Goal: Information Seeking & Learning: Learn about a topic

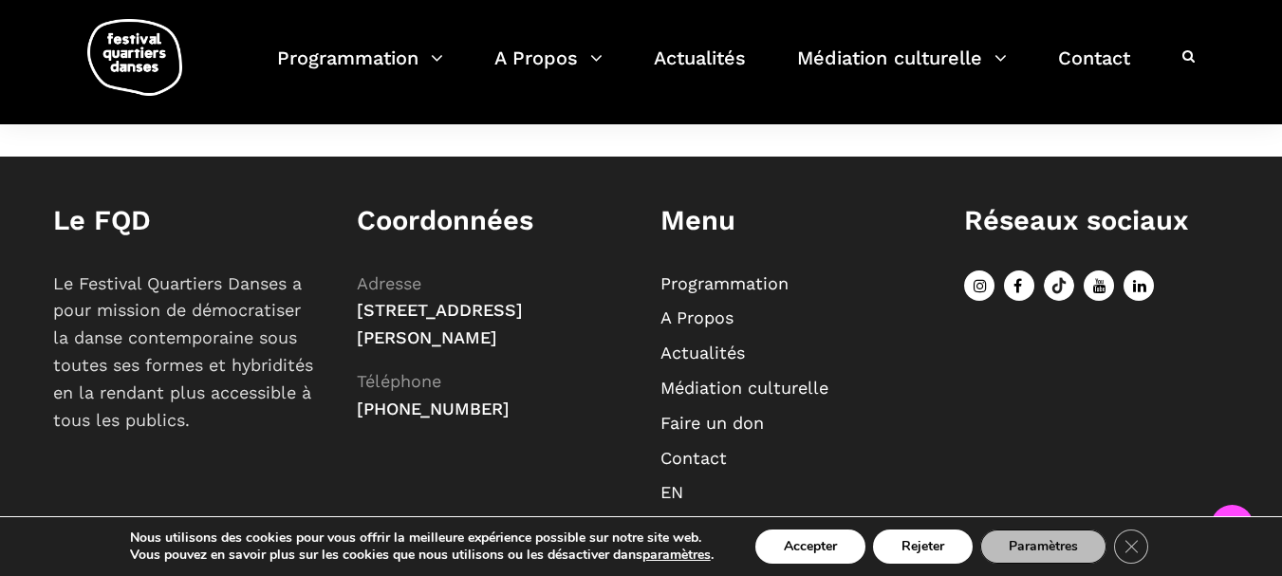
scroll to position [791, 0]
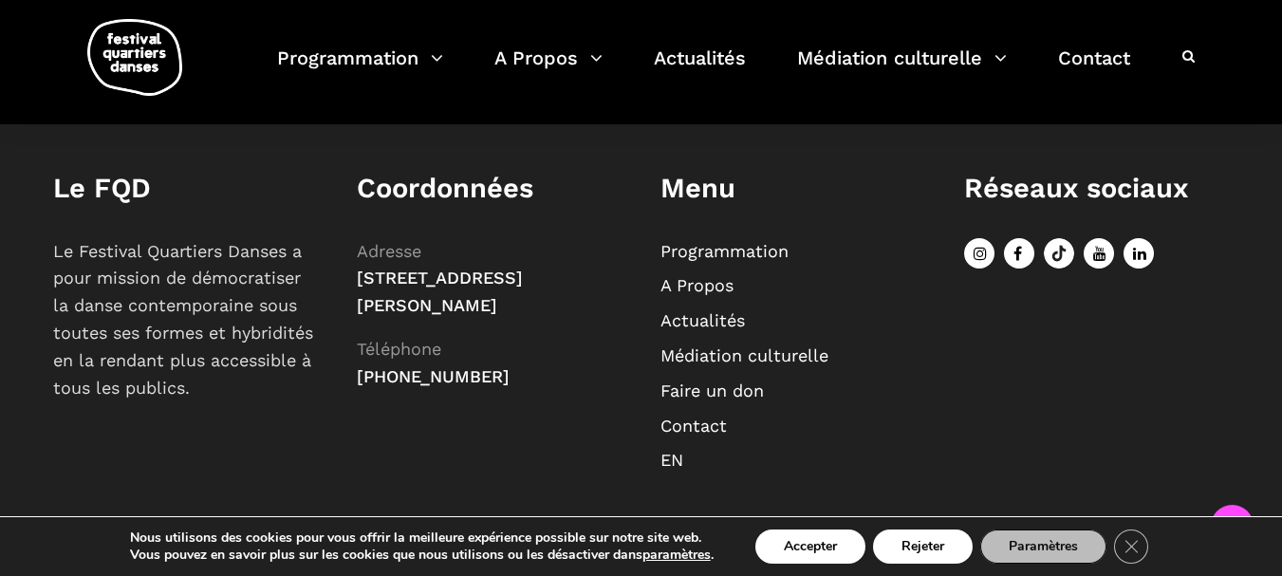
click at [700, 256] on link "Programmation" at bounding box center [724, 251] width 128 height 20
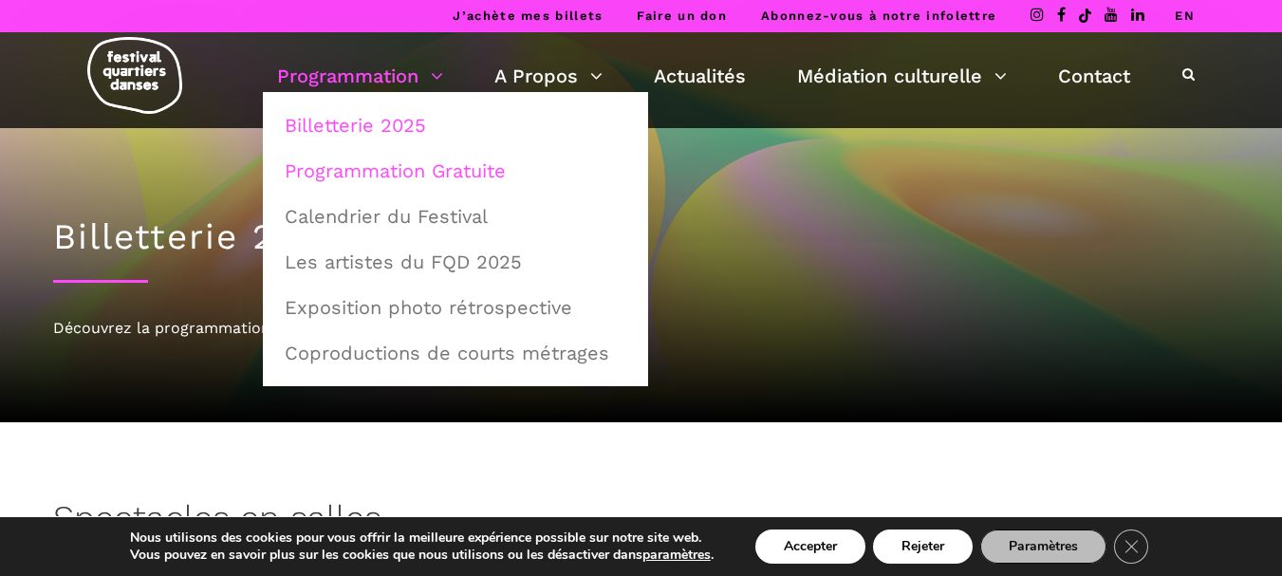
click at [360, 175] on link "Programmation Gratuite" at bounding box center [455, 171] width 364 height 44
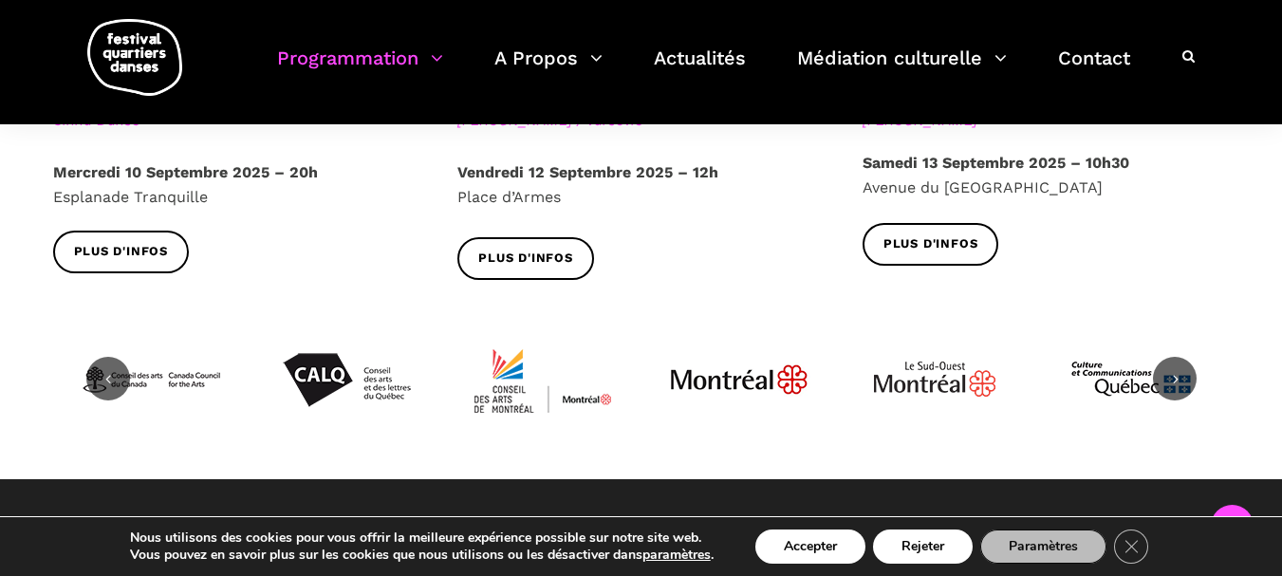
scroll to position [2467, 0]
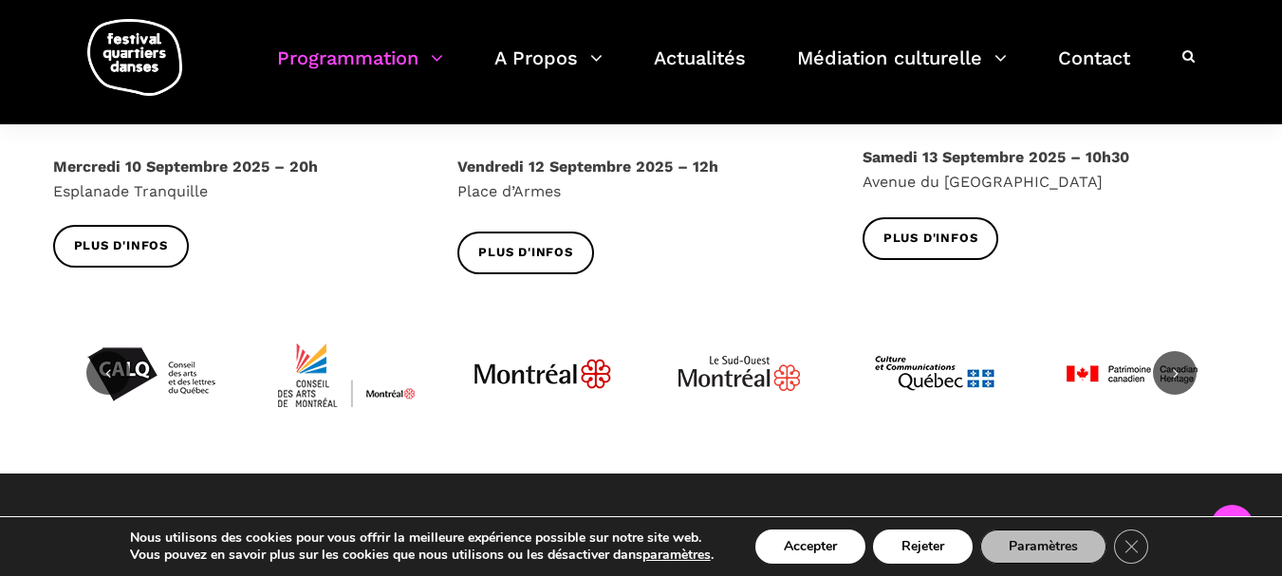
click at [1174, 364] on icon at bounding box center [1174, 372] width 17 height 17
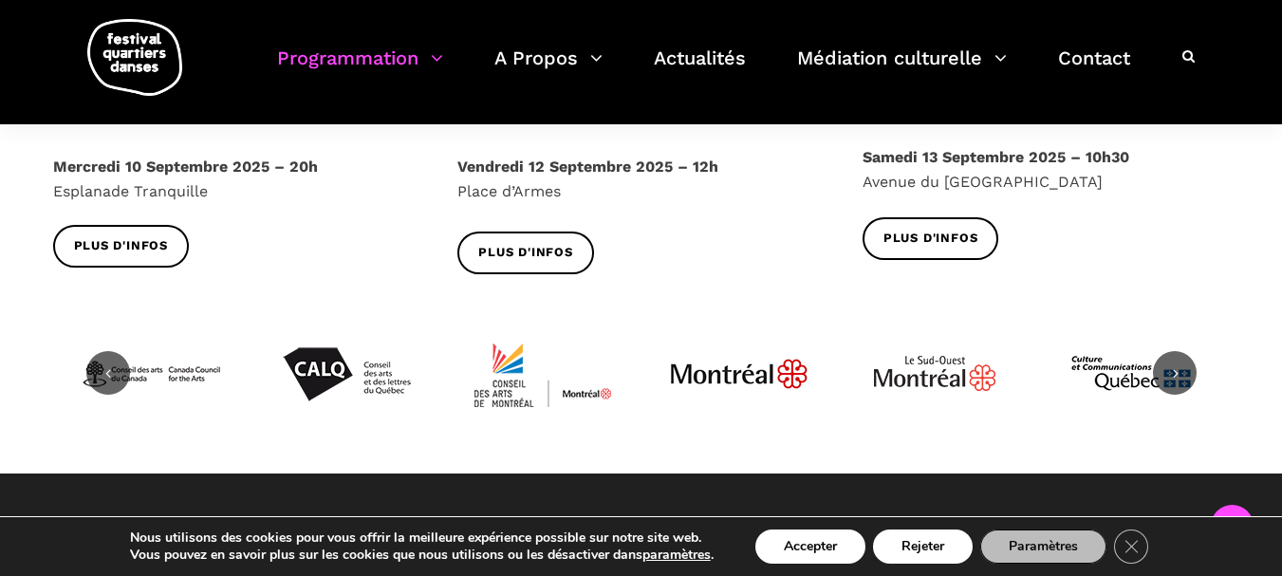
click at [1174, 364] on icon at bounding box center [1174, 372] width 17 height 17
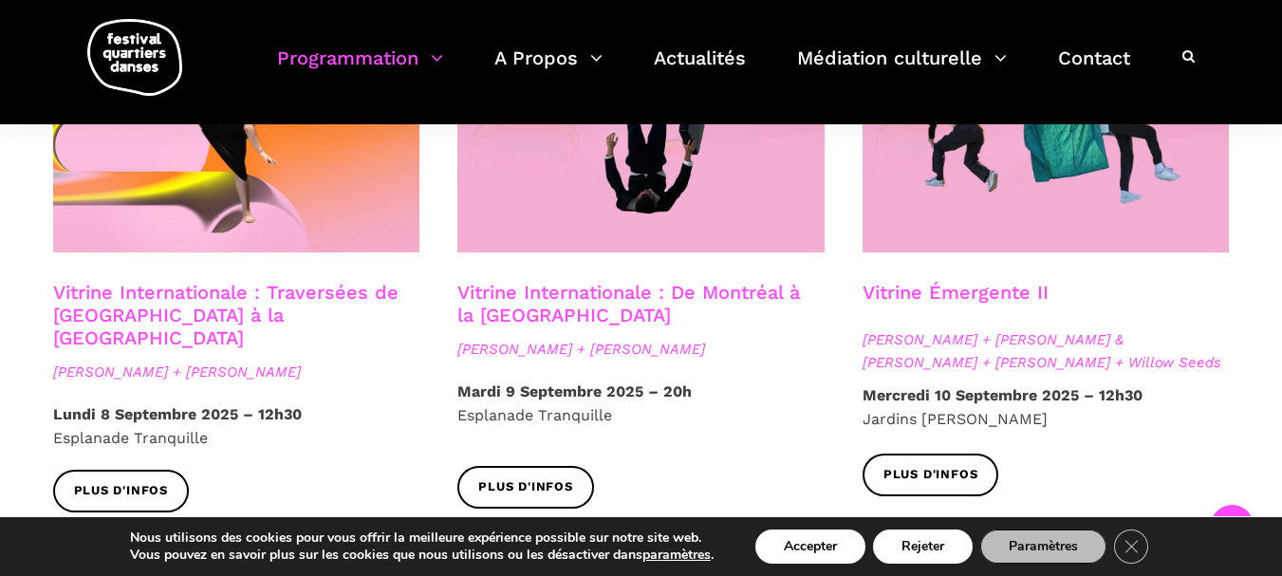
scroll to position [1613, 0]
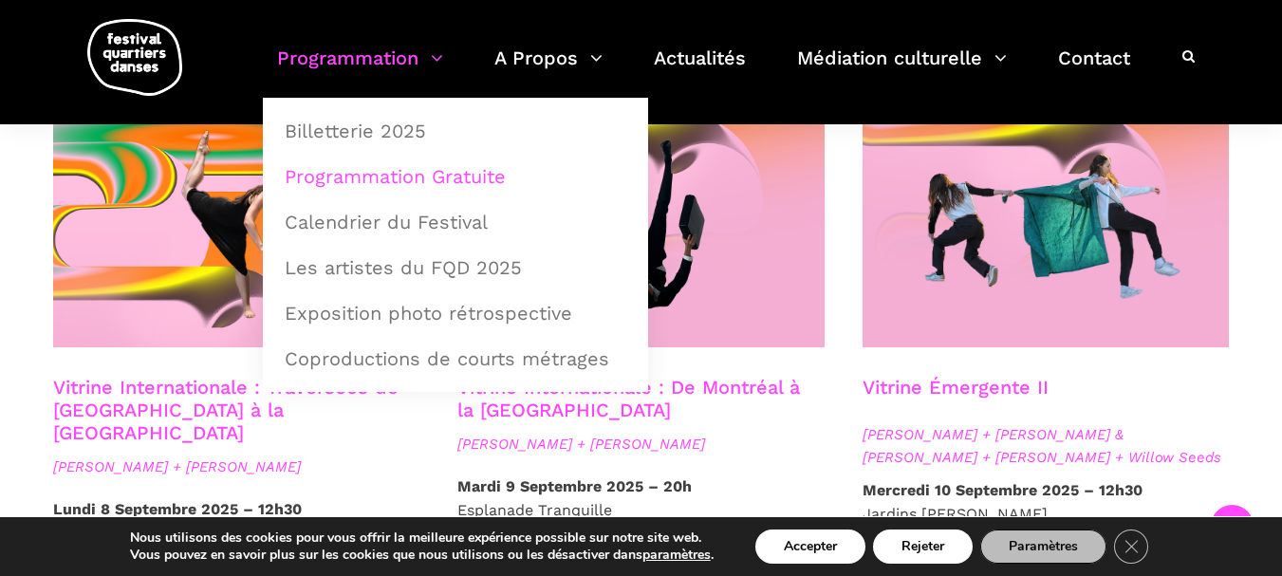
click at [383, 58] on link "Programmation" at bounding box center [360, 70] width 166 height 56
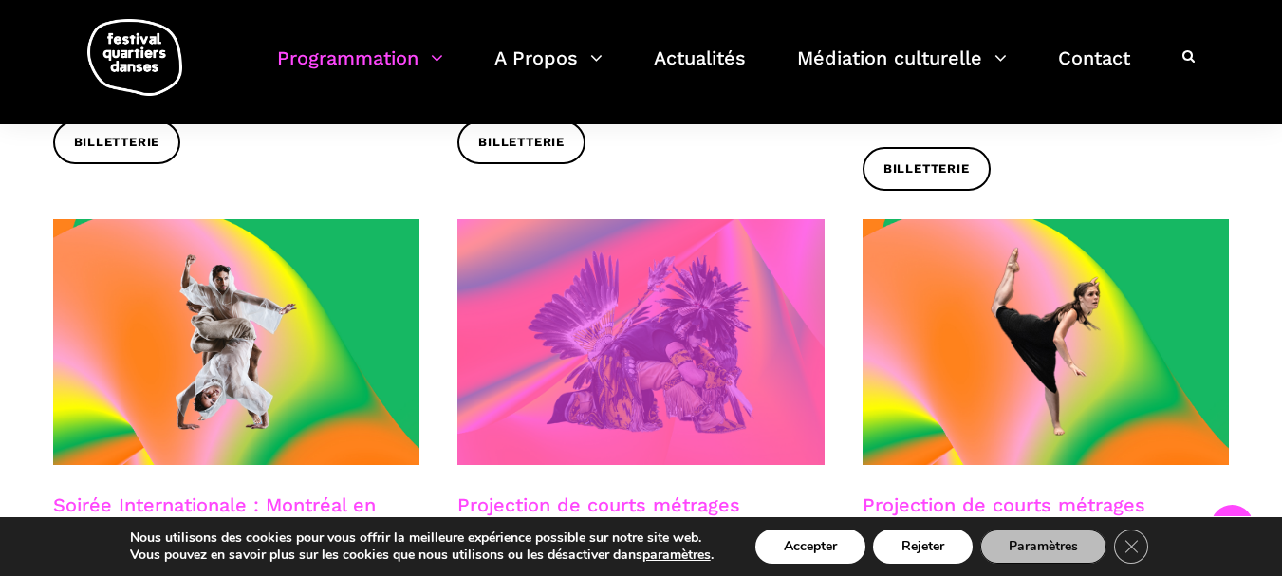
scroll to position [949, 0]
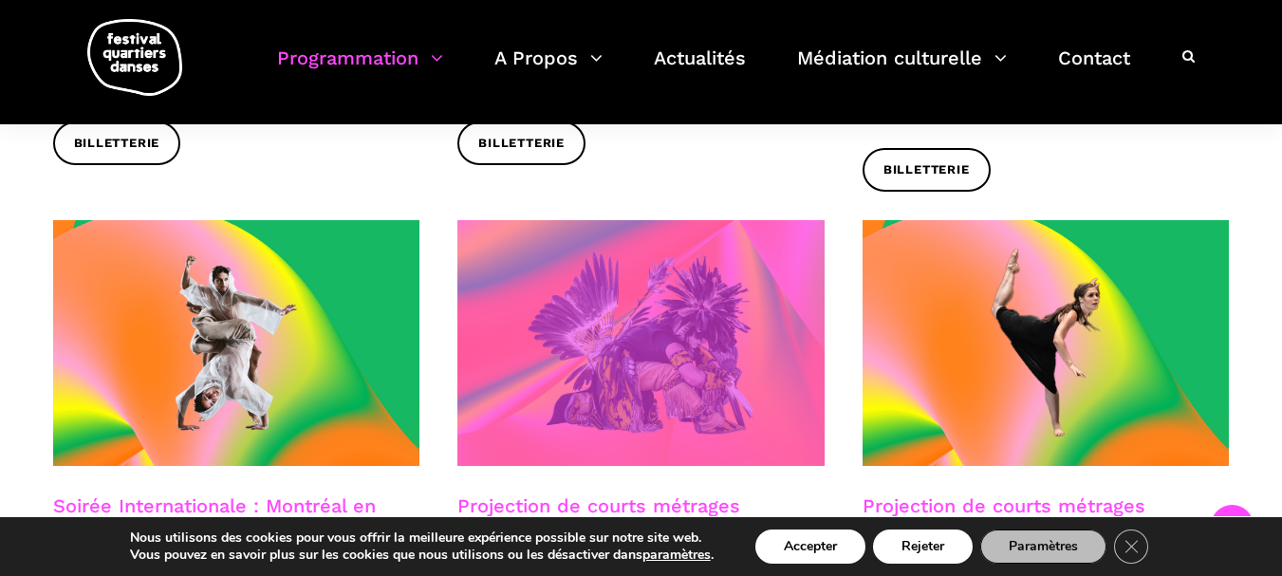
click at [651, 386] on span at bounding box center [640, 343] width 367 height 246
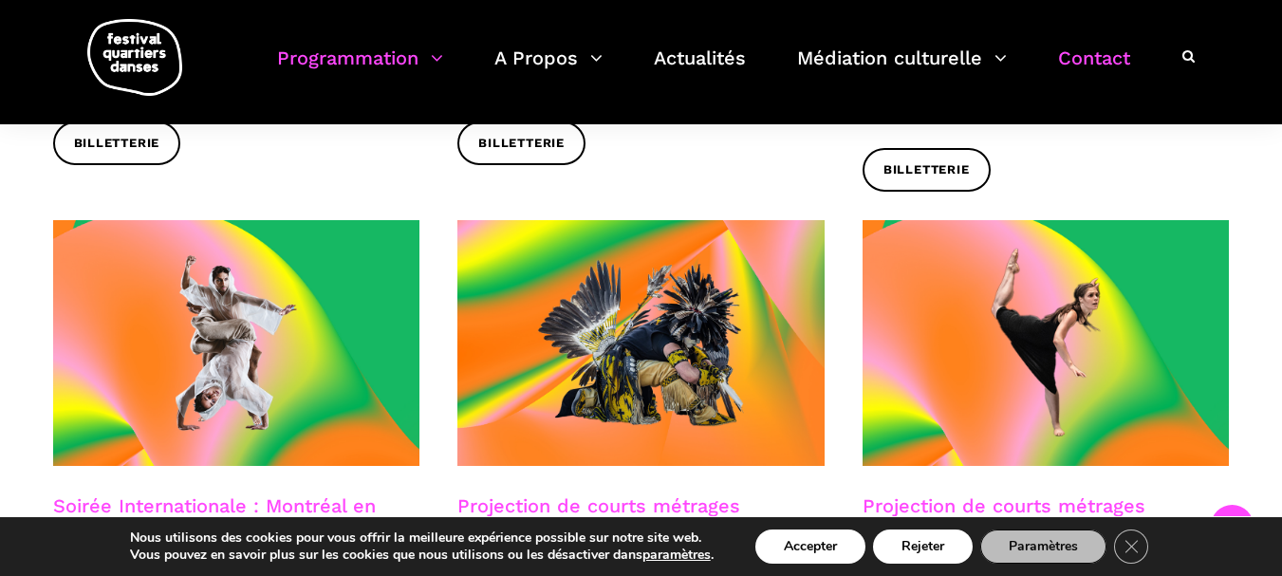
click at [1099, 59] on link "Contact" at bounding box center [1094, 70] width 72 height 56
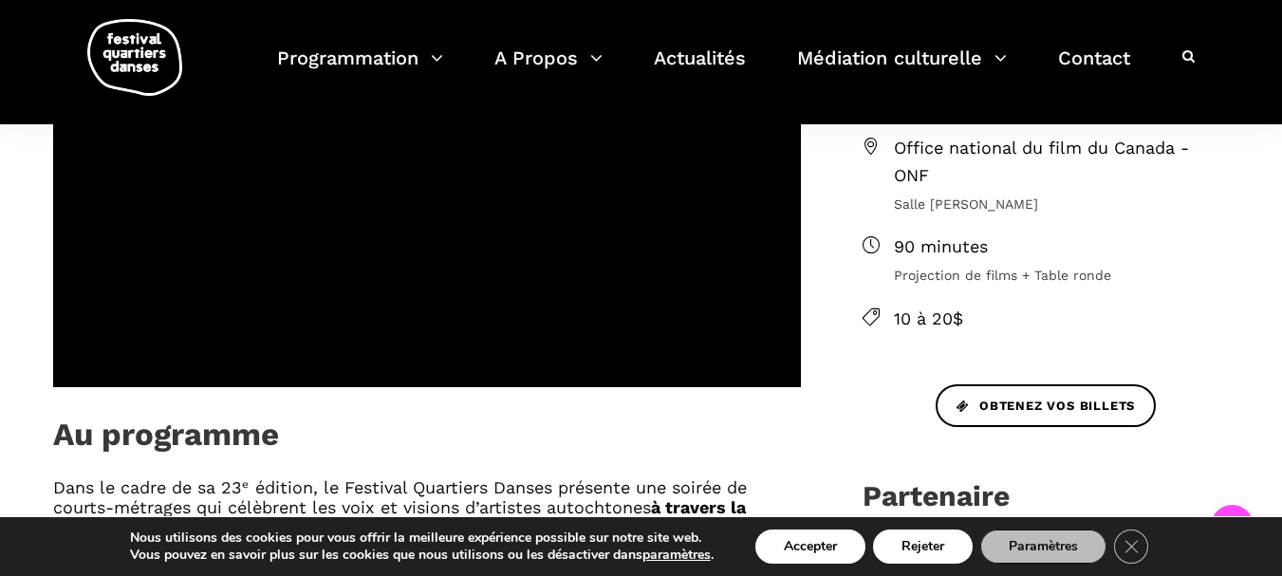
scroll to position [664, 0]
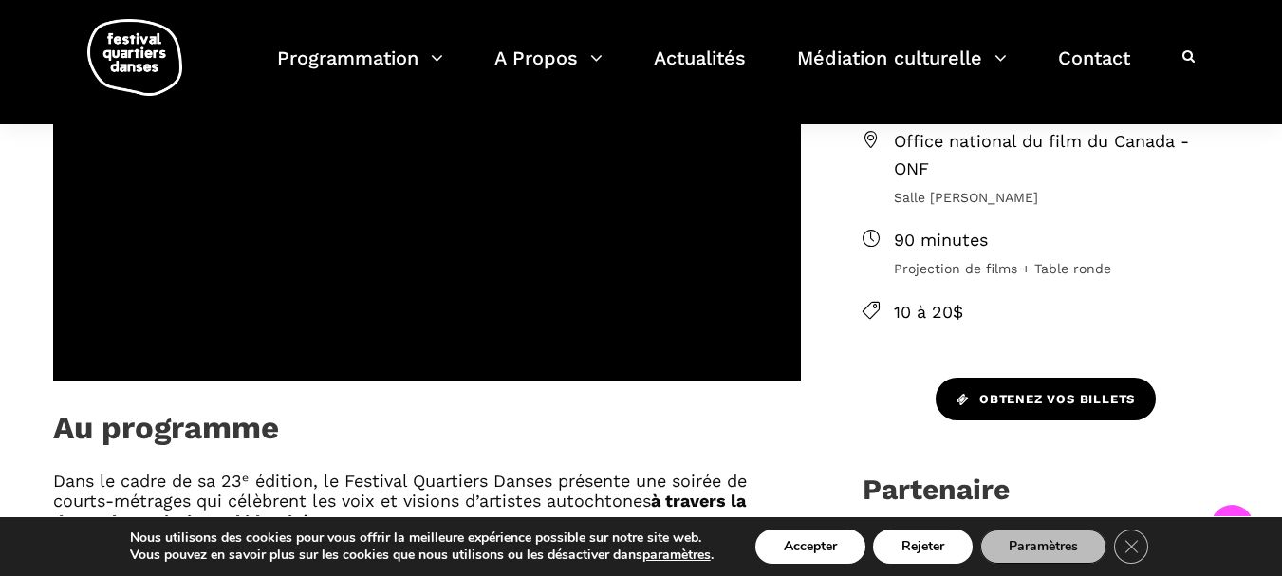
click at [1045, 407] on span "Obtenez vos billets" at bounding box center [1045, 400] width 178 height 20
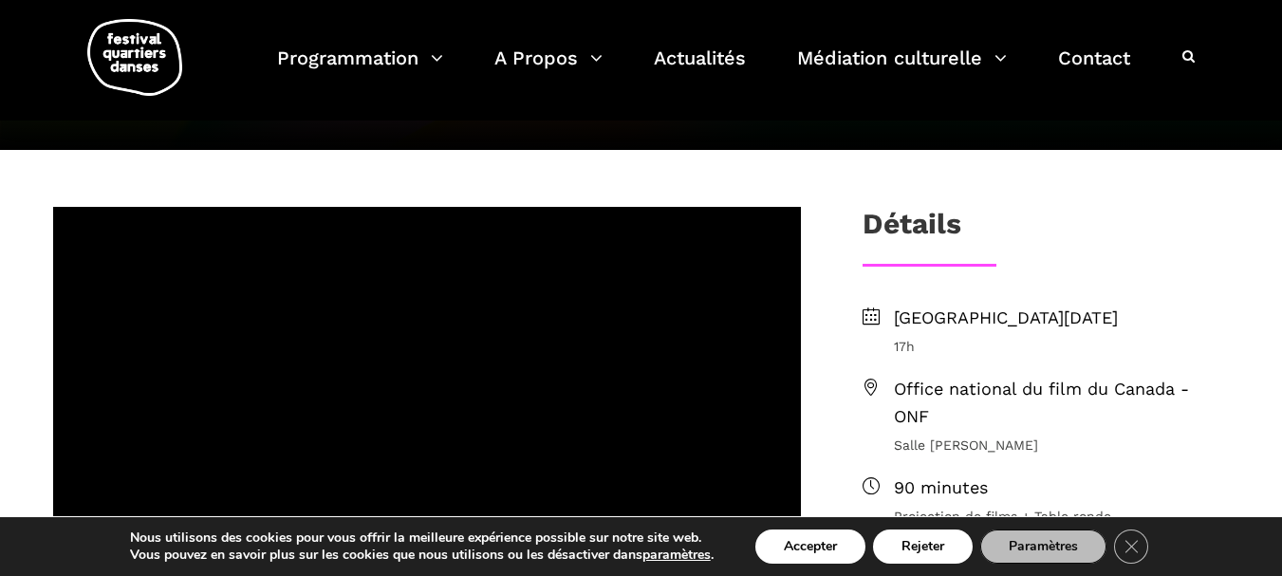
scroll to position [95, 0]
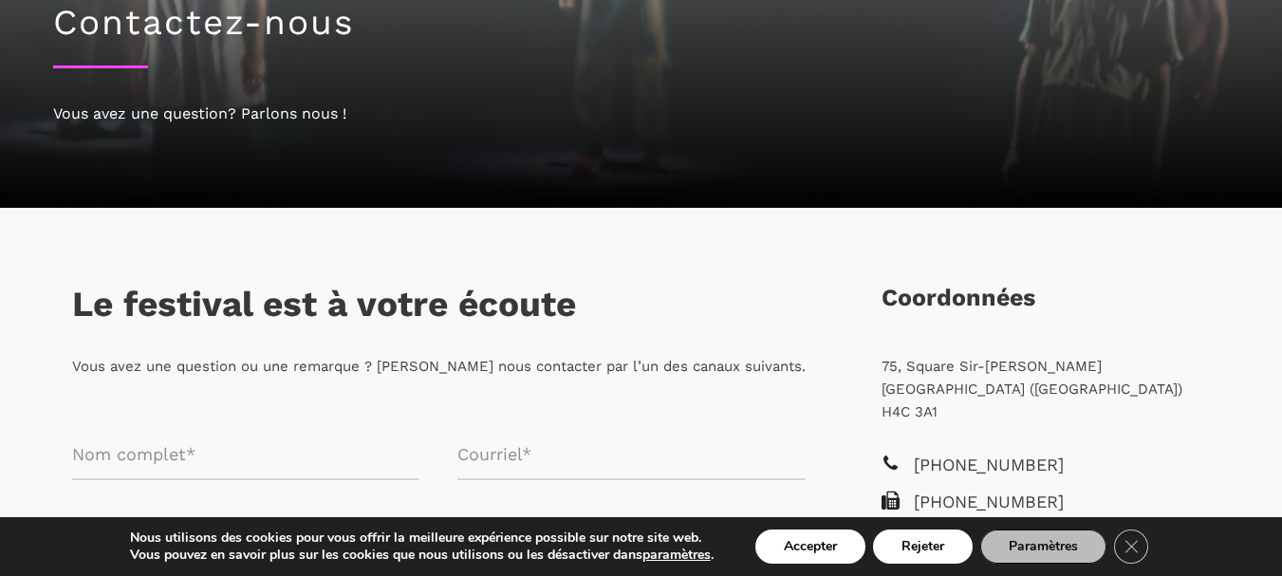
scroll to position [285, 0]
